Goal: Find specific page/section: Find specific page/section

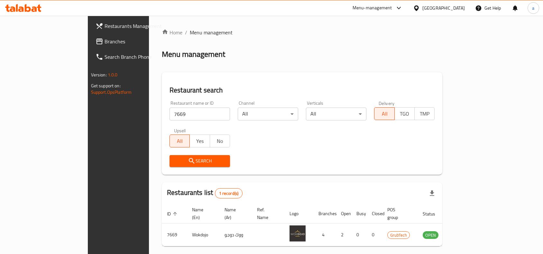
click at [460, 7] on div "Kuwait" at bounding box center [443, 8] width 42 height 7
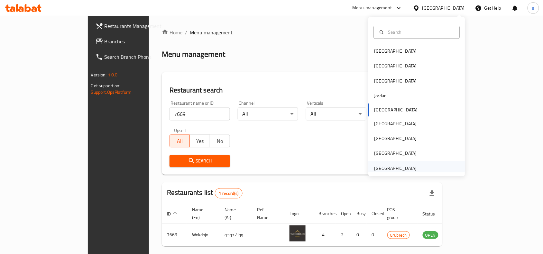
click at [404, 169] on div "[GEOGRAPHIC_DATA]" at bounding box center [395, 168] width 42 height 7
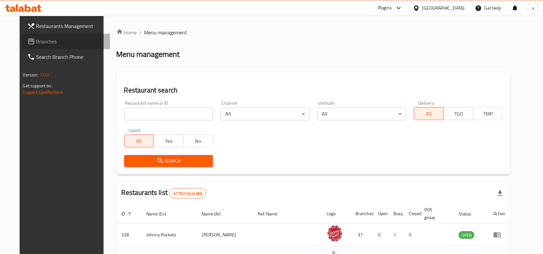
click at [36, 38] on span "Branches" at bounding box center [70, 42] width 69 height 8
